Goal: Task Accomplishment & Management: Use online tool/utility

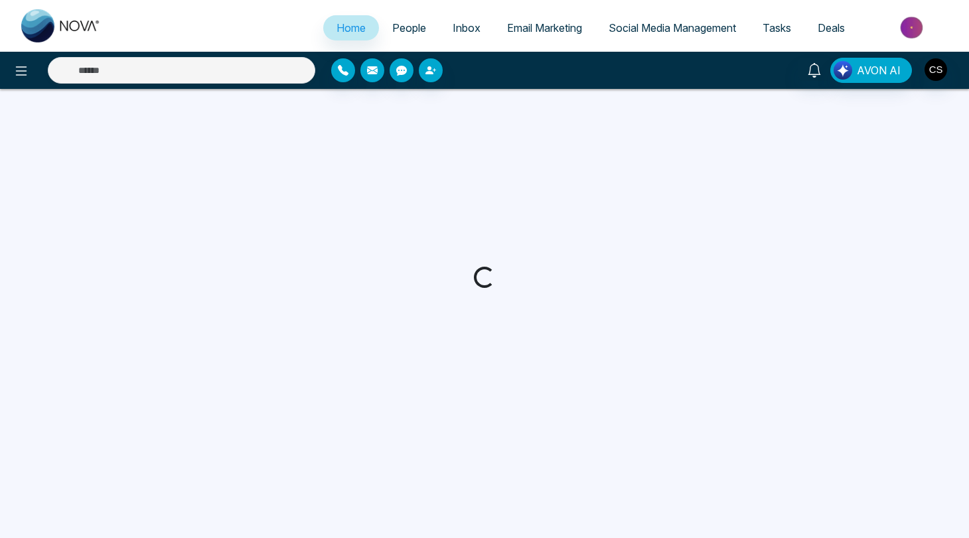
select select "*"
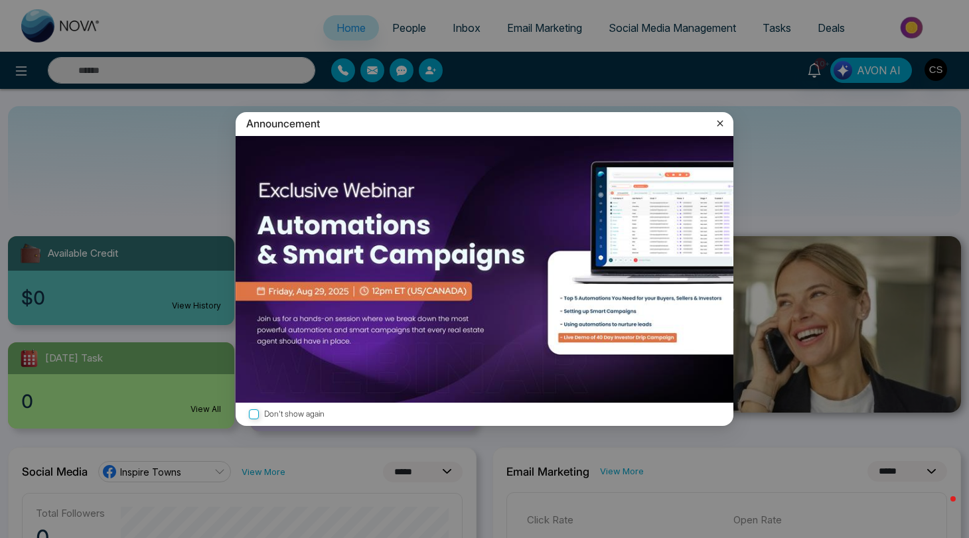
click at [717, 125] on icon at bounding box center [719, 123] width 13 height 13
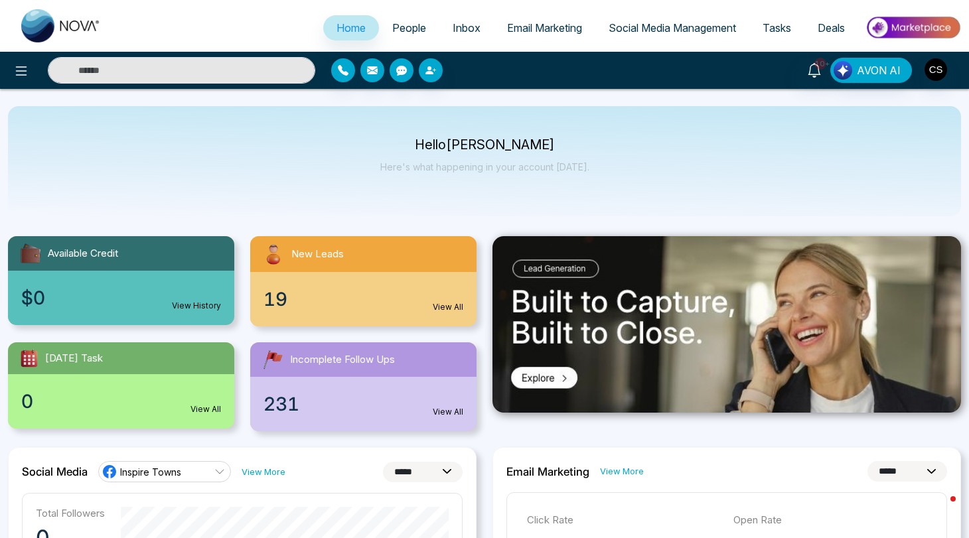
click at [406, 35] on link "People" at bounding box center [409, 27] width 60 height 25
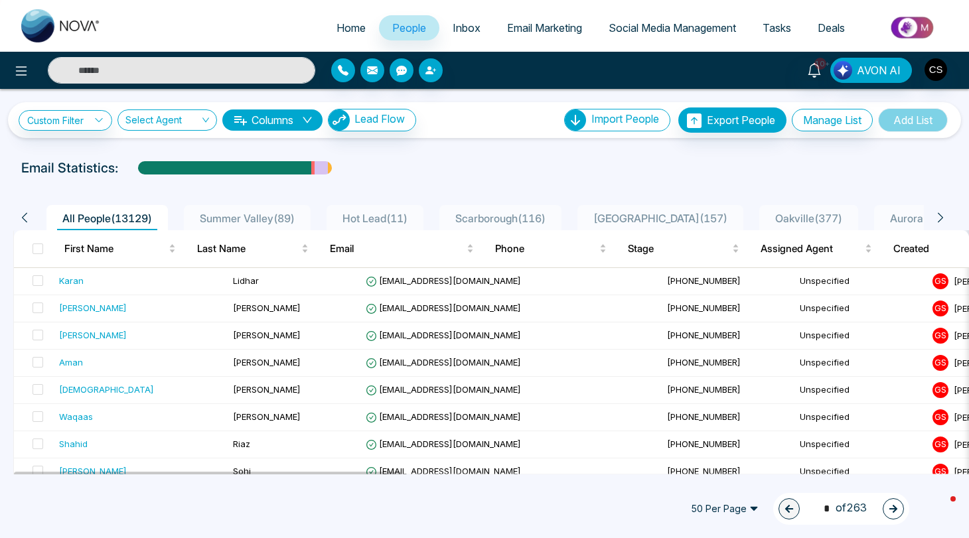
click at [461, 23] on span "Inbox" at bounding box center [467, 27] width 28 height 13
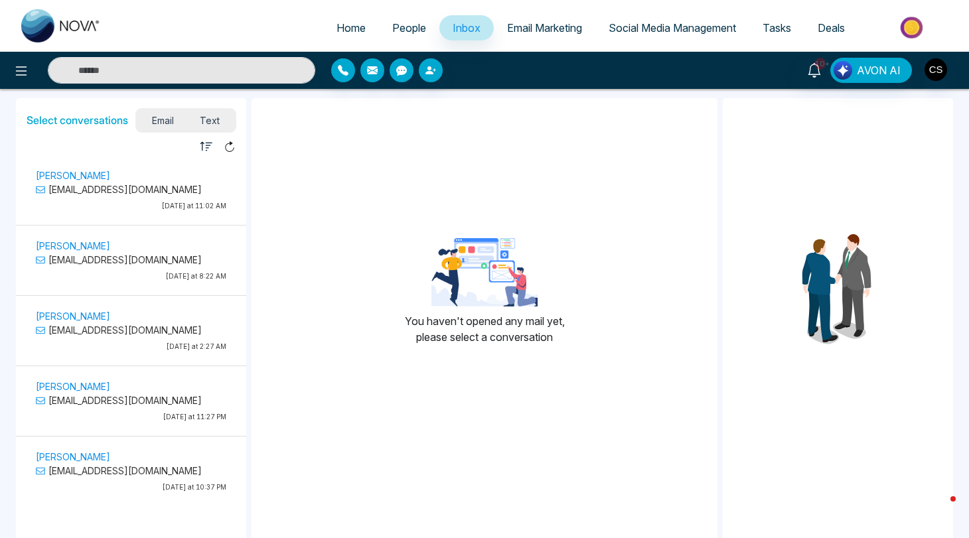
click at [519, 29] on span "Email Marketing" at bounding box center [544, 27] width 75 height 13
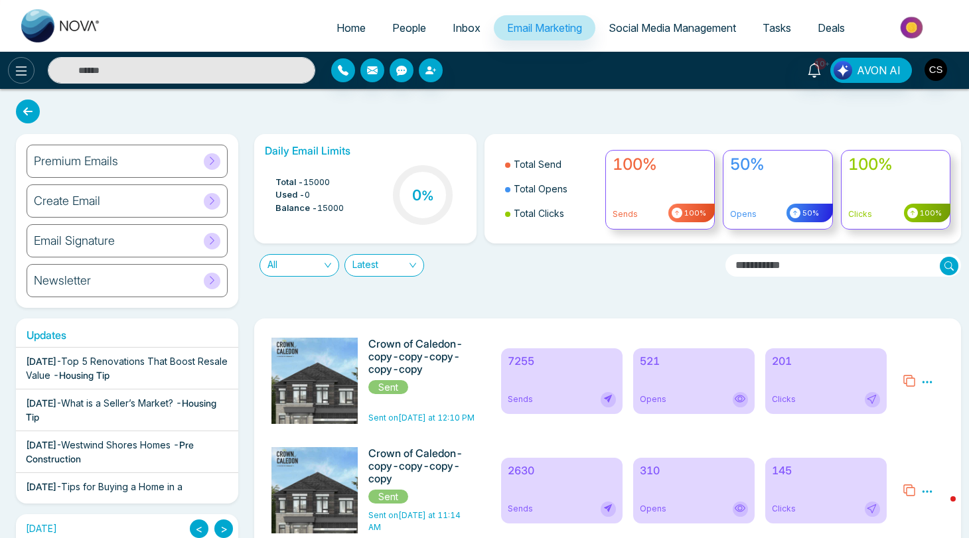
click at [24, 70] on icon at bounding box center [21, 70] width 11 height 9
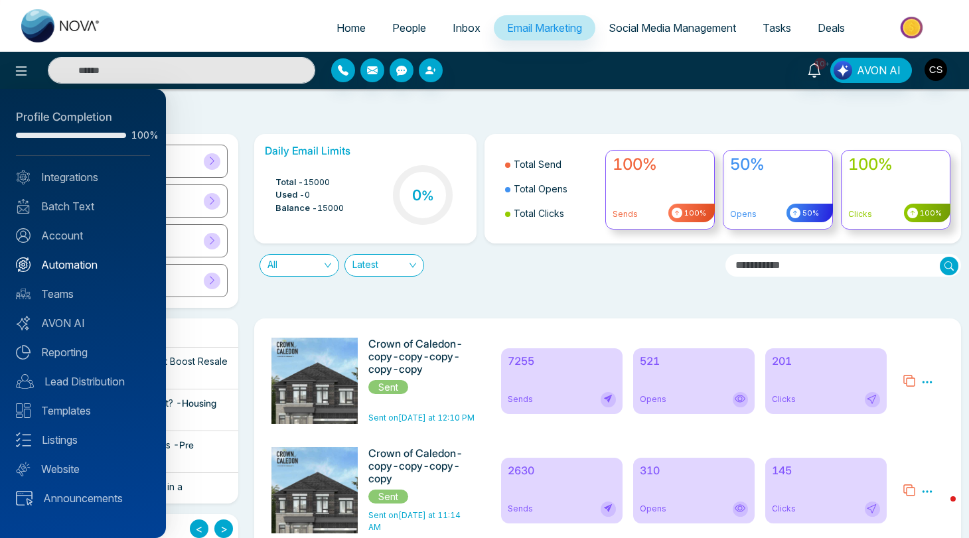
click at [77, 267] on link "Automation" at bounding box center [83, 265] width 134 height 16
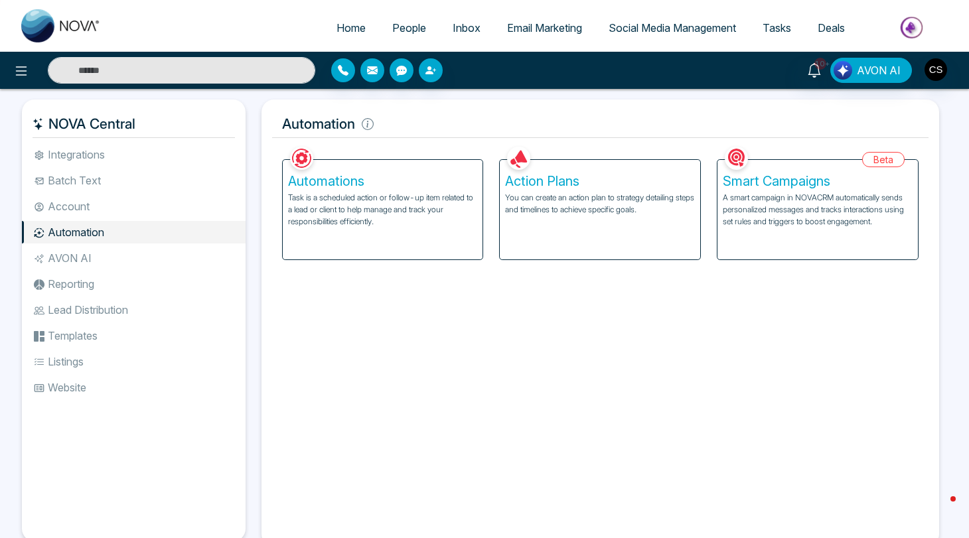
scroll to position [9, 0]
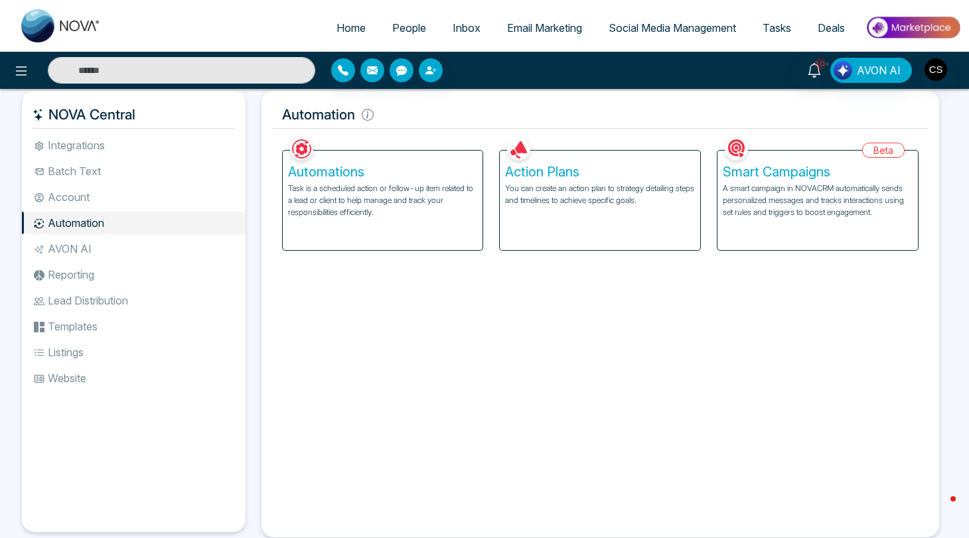
click at [457, 204] on p "Task is a scheduled action or follow-up item related to a lead or client to hel…" at bounding box center [383, 201] width 190 height 36
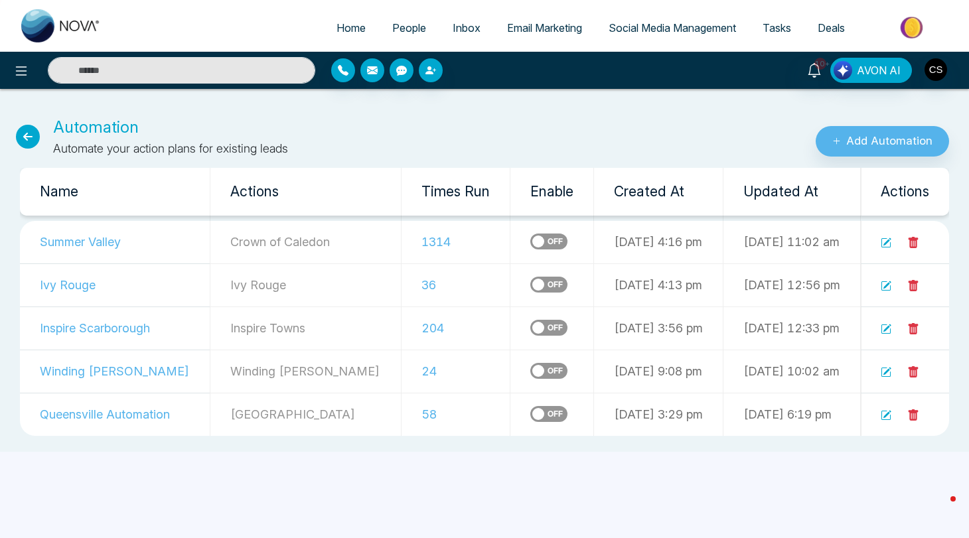
click at [31, 136] on icon at bounding box center [28, 137] width 24 height 24
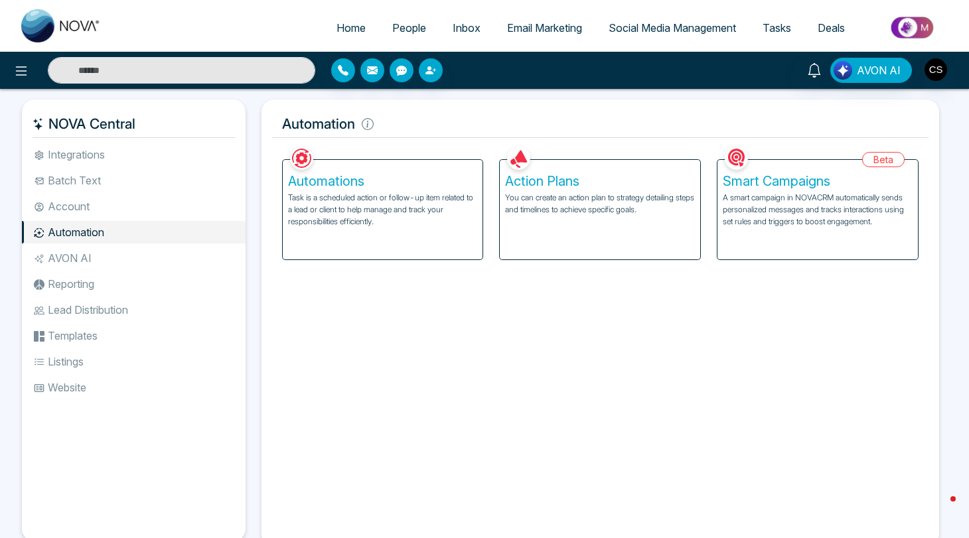
click at [628, 208] on p "You can create an action plan to strategy detailing steps and timelines to achi…" at bounding box center [600, 204] width 190 height 24
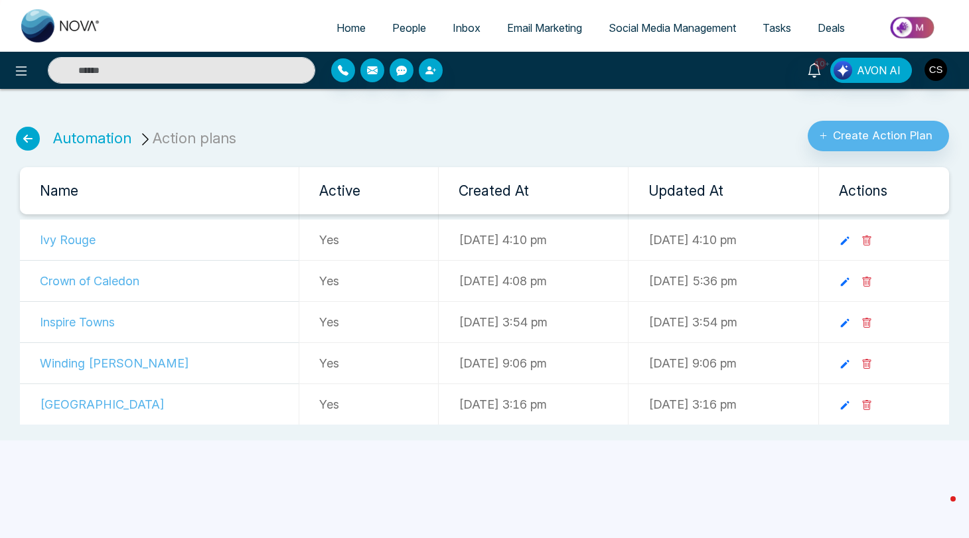
click at [119, 279] on td "Crown of Caledon" at bounding box center [159, 281] width 279 height 41
click at [851, 282] on icon at bounding box center [845, 282] width 12 height 12
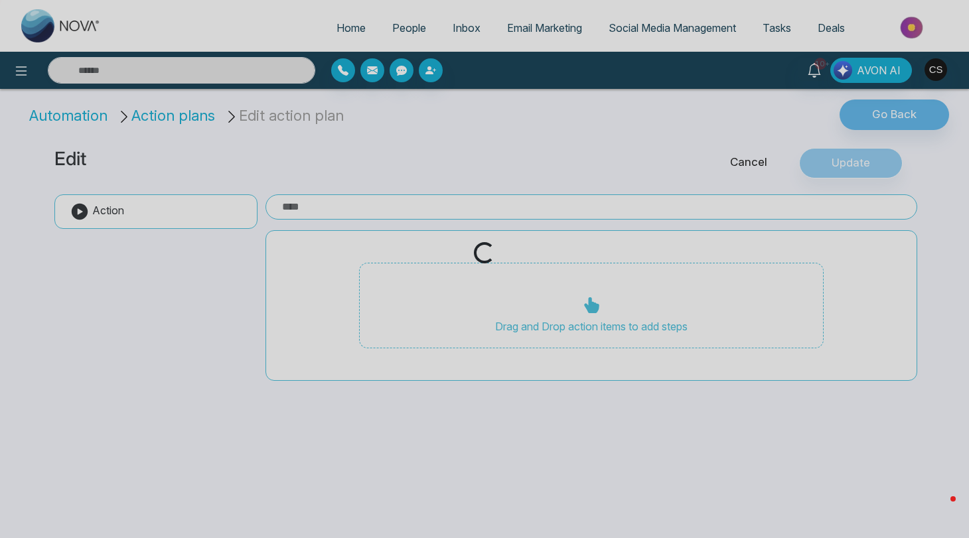
type input "**********"
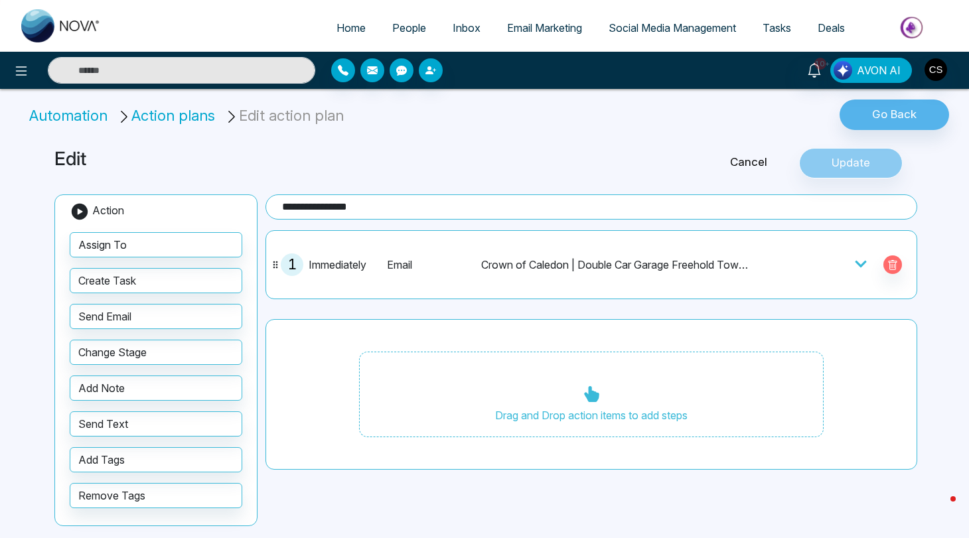
click at [711, 271] on div "Email Crown of Caledon | Double Car Garage Freehold Towns from 749K | Detached …" at bounding box center [565, 265] width 356 height 23
click at [857, 265] on icon at bounding box center [860, 264] width 13 height 13
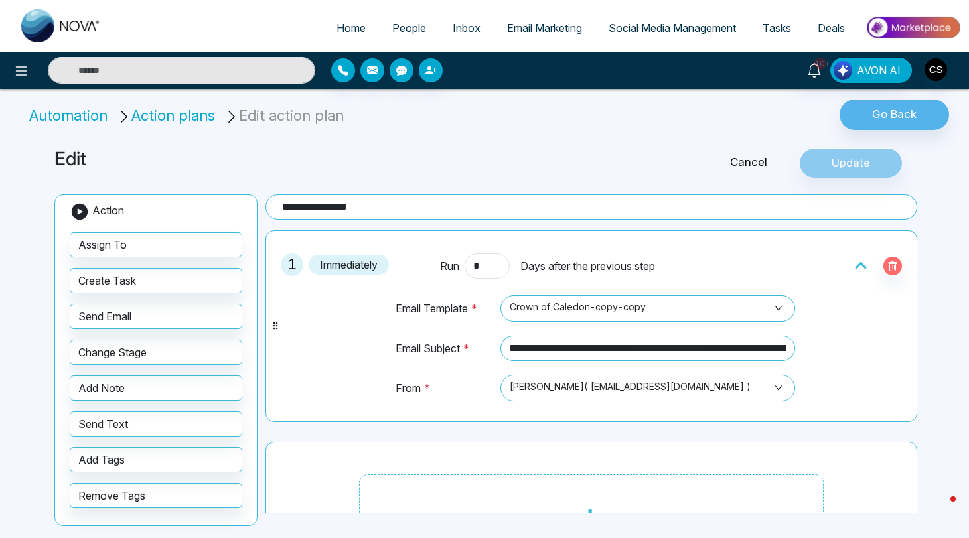
scroll to position [43, 0]
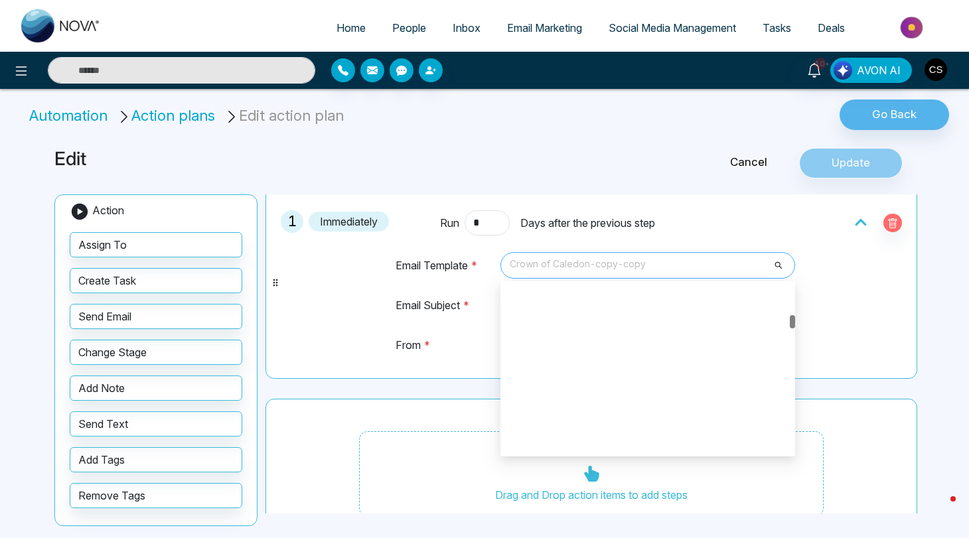
click at [746, 264] on span "Crown of Caledon-copy-copy" at bounding box center [648, 265] width 276 height 23
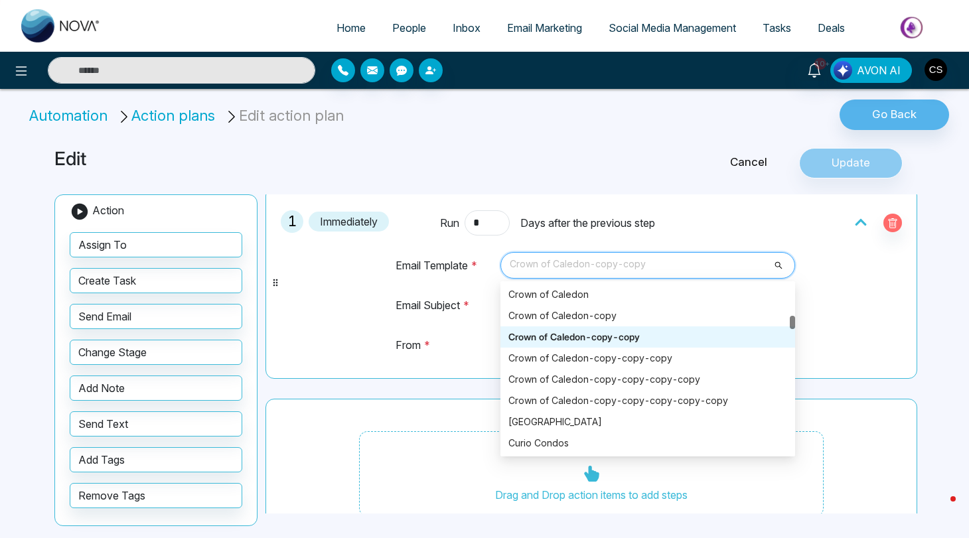
scroll to position [2978, 0]
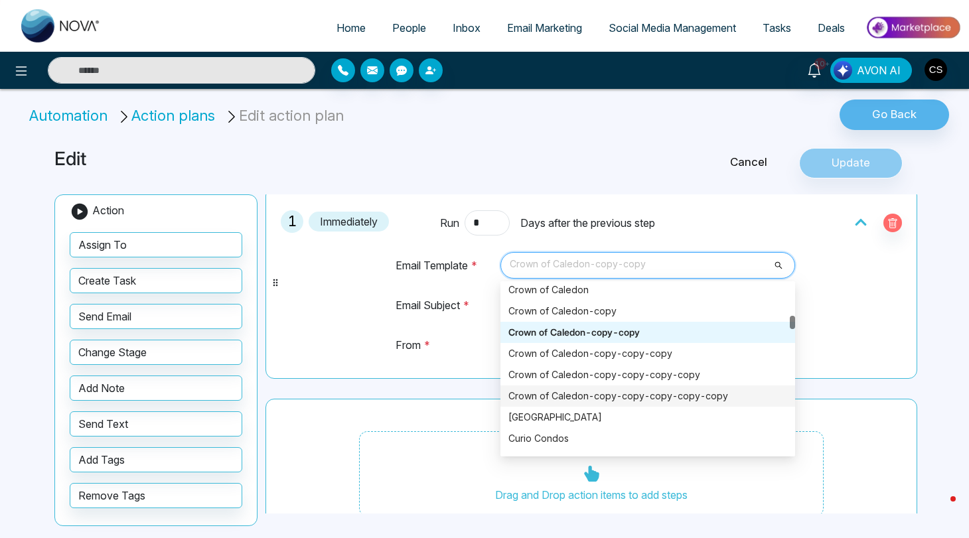
click at [731, 396] on div "Crown of Caledon-copy-copy-copy-copy-copy" at bounding box center [647, 396] width 279 height 15
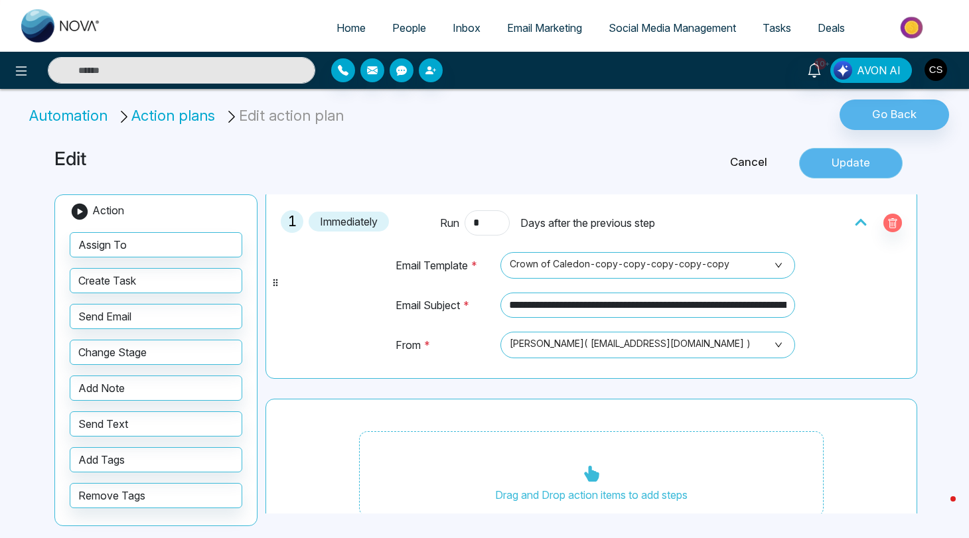
click at [831, 163] on button "Update" at bounding box center [851, 163] width 104 height 31
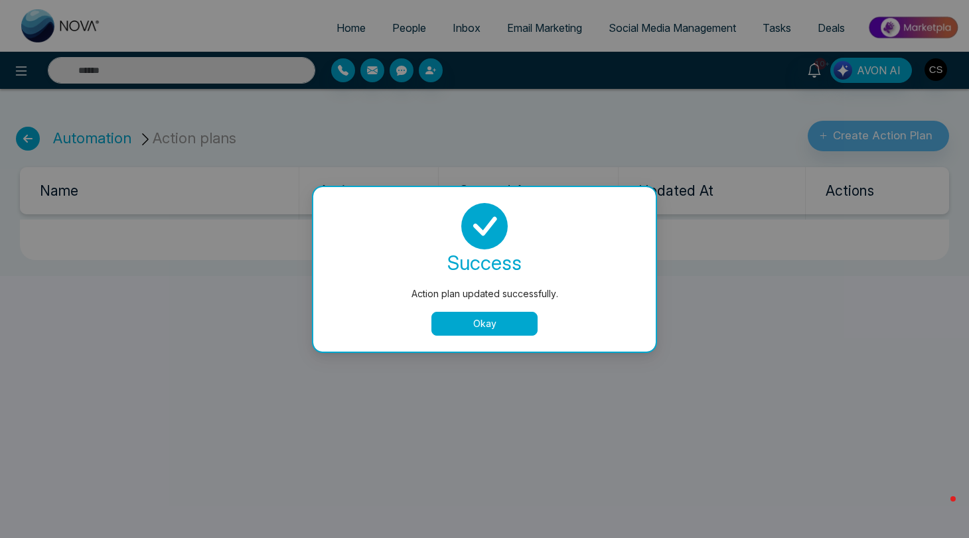
click at [500, 324] on button "Okay" at bounding box center [484, 324] width 106 height 24
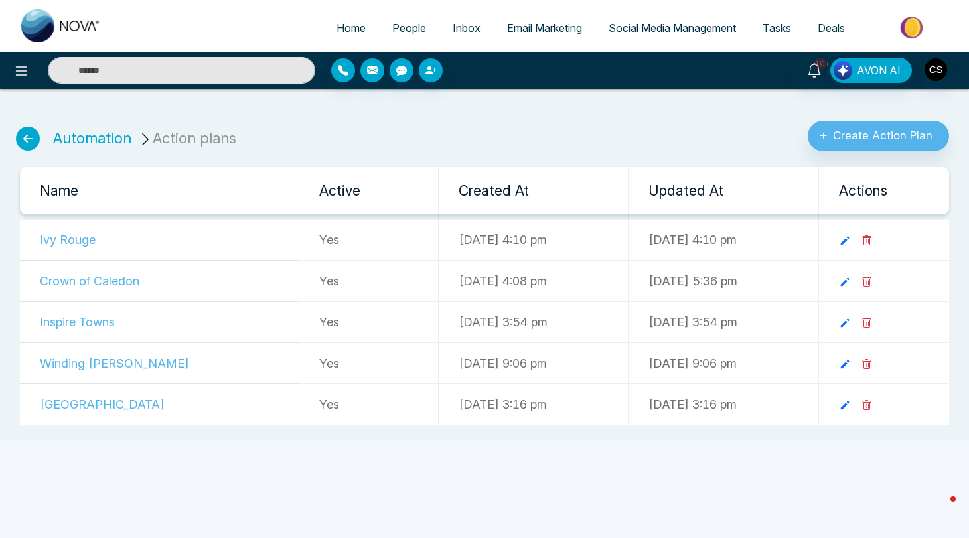
click at [336, 29] on span "Home" at bounding box center [350, 27] width 29 height 13
select select "*"
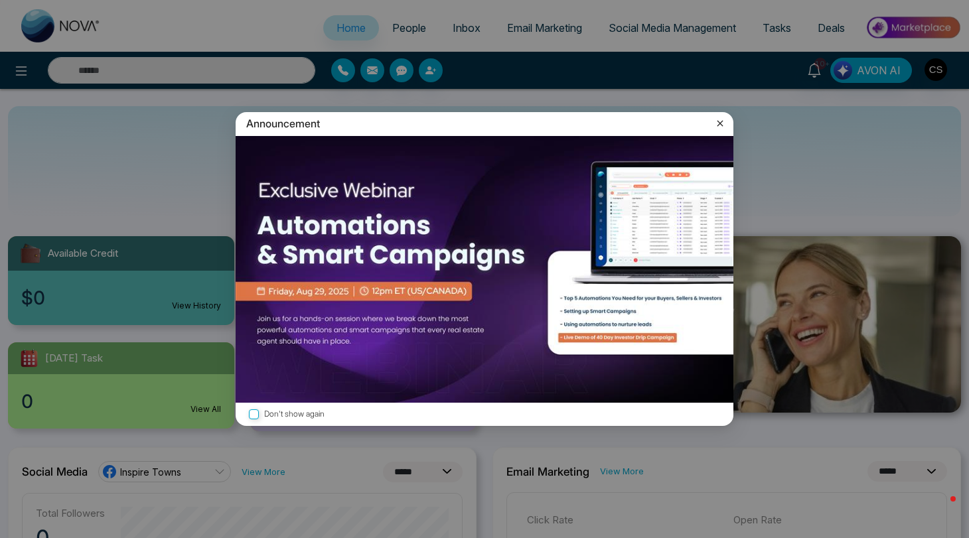
click at [723, 123] on icon at bounding box center [719, 123] width 13 height 13
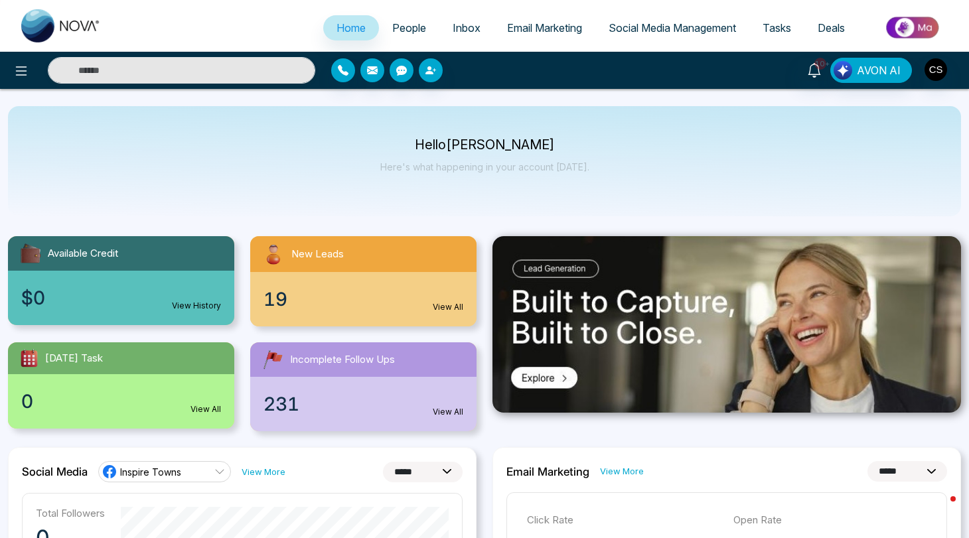
click at [561, 31] on span "Email Marketing" at bounding box center [544, 27] width 75 height 13
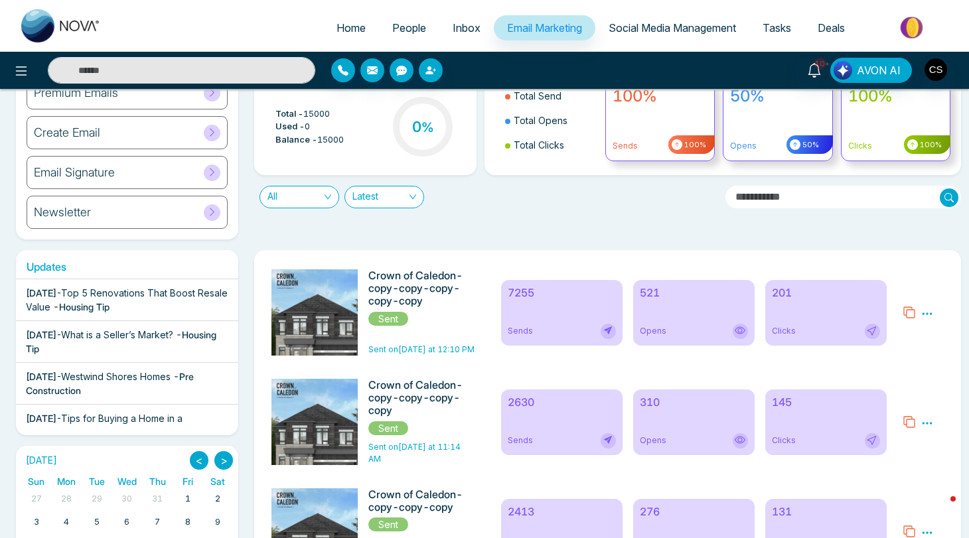
scroll to position [103, 0]
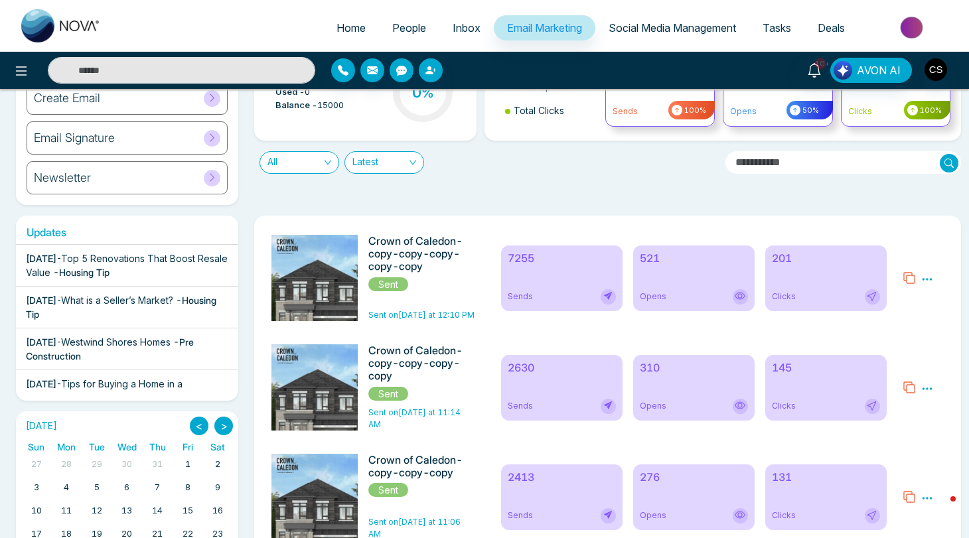
click at [913, 279] on icon at bounding box center [909, 277] width 13 height 13
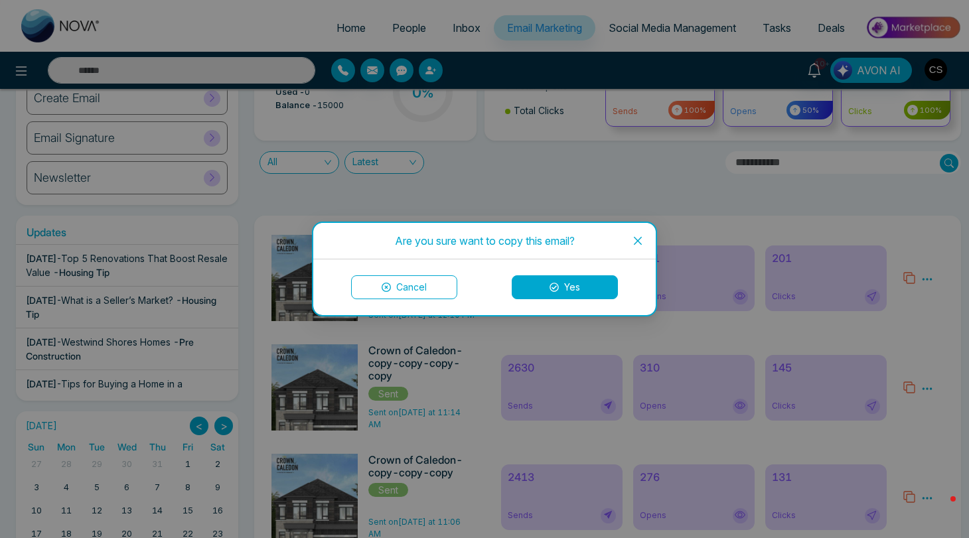
click at [550, 291] on icon at bounding box center [554, 287] width 9 height 9
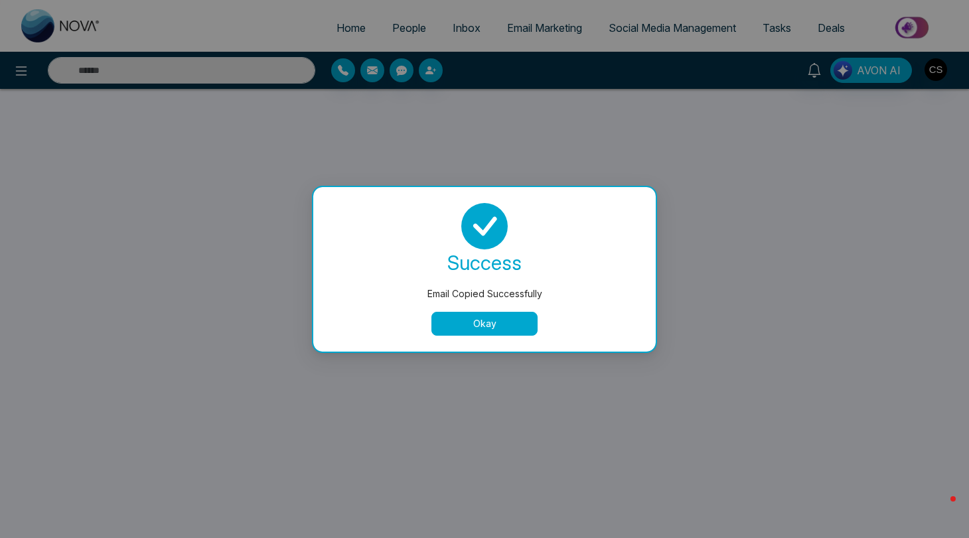
click at [505, 321] on button "Okay" at bounding box center [484, 324] width 106 height 24
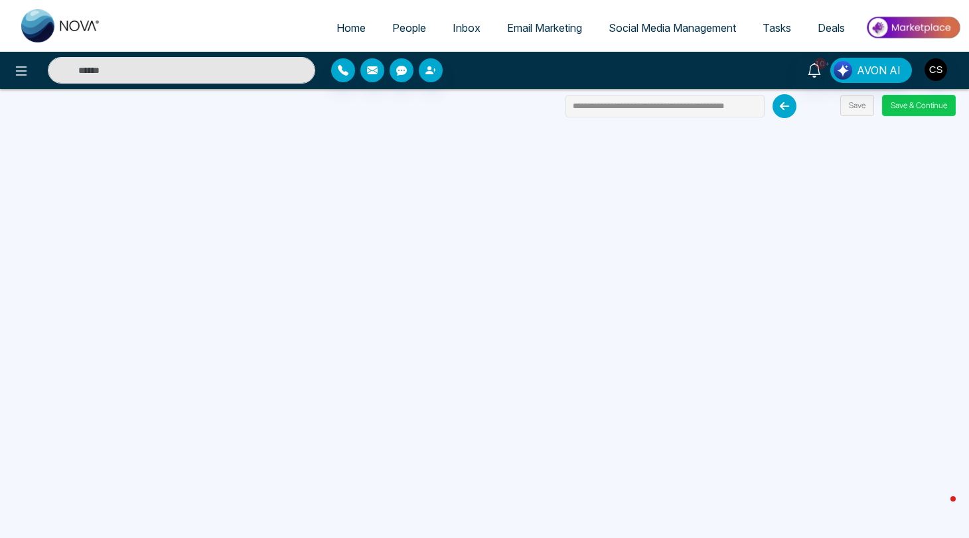
click at [893, 102] on button "Save & Continue" at bounding box center [919, 105] width 74 height 21
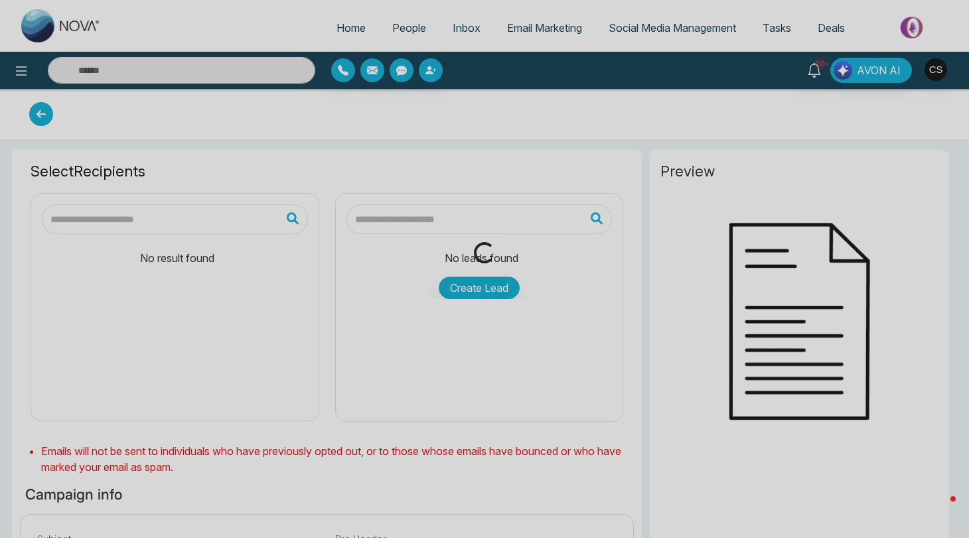
type input "**********"
